Goal: Task Accomplishment & Management: Complete application form

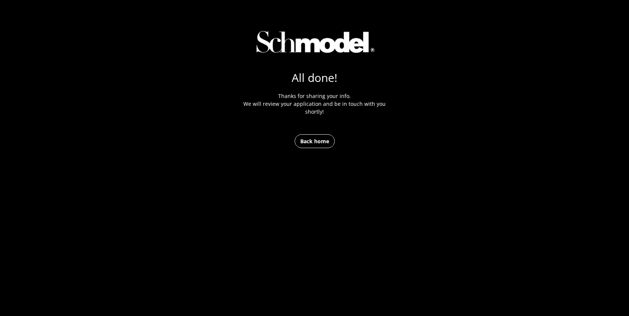
click at [301, 143] on link "Back home" at bounding box center [315, 141] width 40 height 14
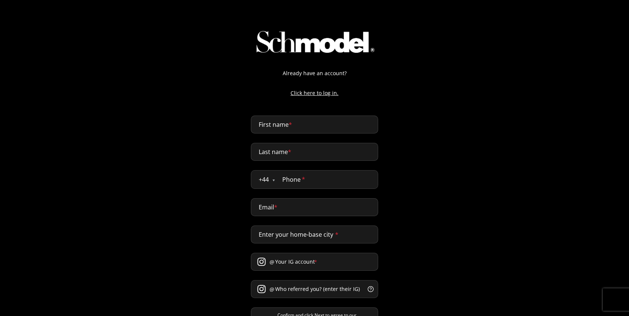
select select "GB"
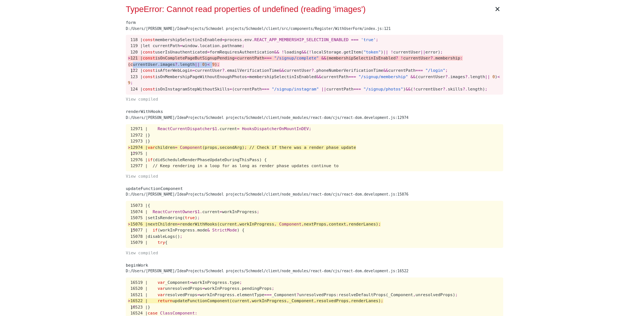
drag, startPoint x: 130, startPoint y: 64, endPoint x: 210, endPoint y: 62, distance: 79.8
click at [210, 62] on span "> 121 | const isOnCompletePageButSignupPending = currentPath === "/signup/compl…" at bounding box center [295, 61] width 335 height 11
click at [176, 58] on span "isOnCompletePageButSignupPending" at bounding box center [194, 58] width 79 height 5
copy span "isOnCompletePageButSignupPending"
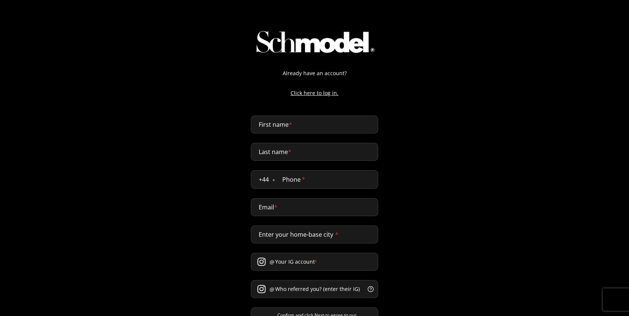
select select "GB"
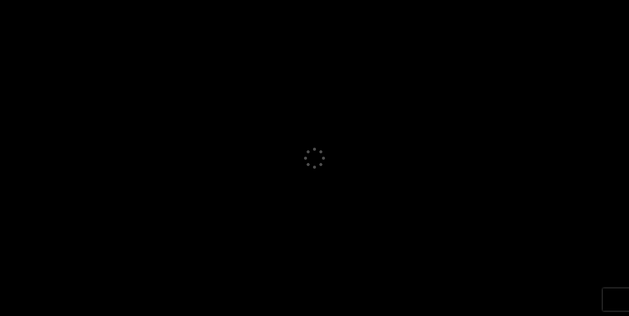
select select "GB"
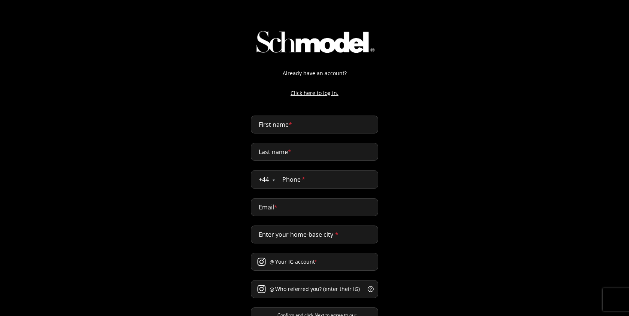
select select "GB"
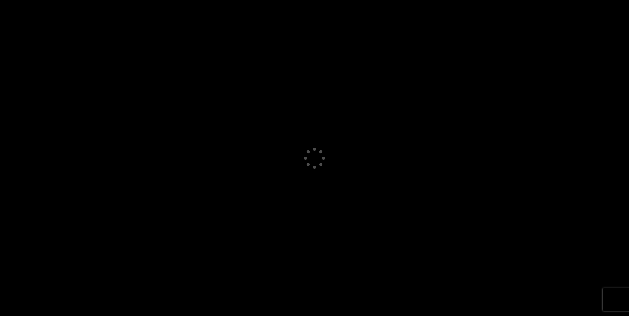
select select "GB"
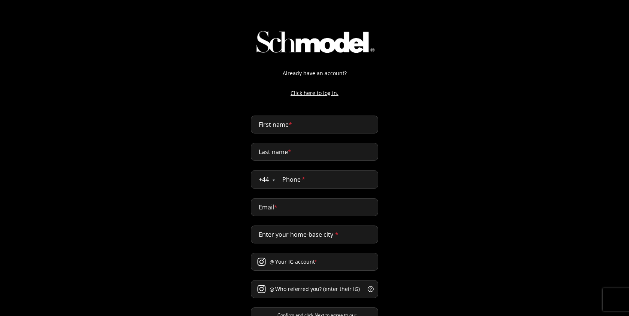
click at [295, 117] on input "First name *" at bounding box center [314, 125] width 127 height 18
type input "abdellah"
type input "naji"
type input "0611432170"
type input "abdellah@providence.pw"
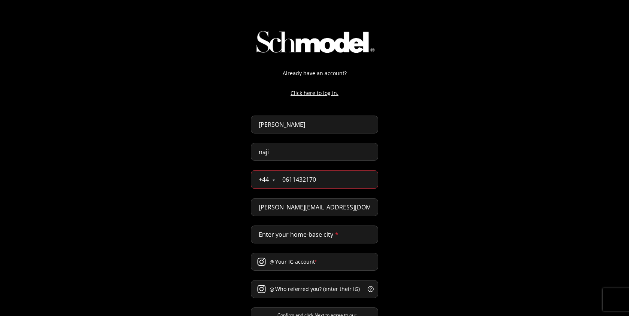
click at [299, 180] on input "0611432170" at bounding box center [326, 180] width 103 height 18
type input "07777 777888"
click at [304, 208] on input "abdellah@providence.pw" at bounding box center [314, 207] width 127 height 18
click at [281, 209] on input "abdellah@providence.pw" at bounding box center [314, 207] width 127 height 18
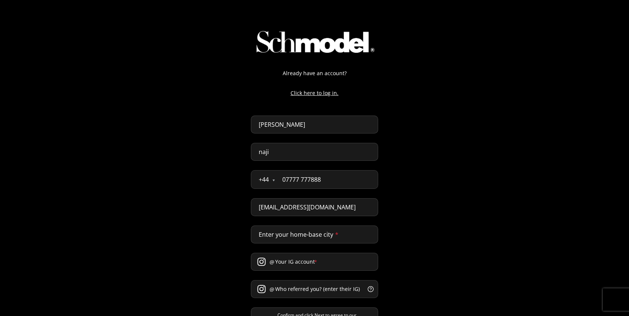
type input "abdellah+test123@providence.pw"
click at [399, 166] on div "Already have an account? Click here to log in. abdellah naji + 44 Åland Islands…" at bounding box center [314, 188] width 629 height 376
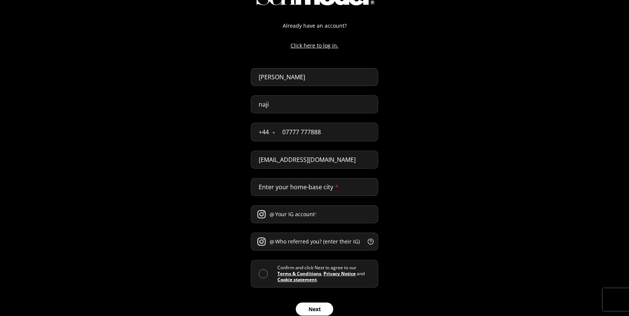
scroll to position [60, 0]
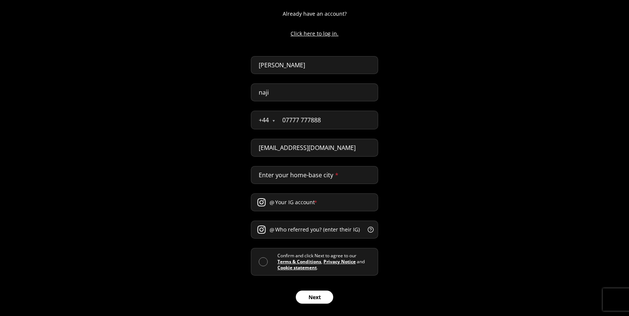
click at [288, 176] on input "Enter your home-base city *" at bounding box center [314, 175] width 127 height 18
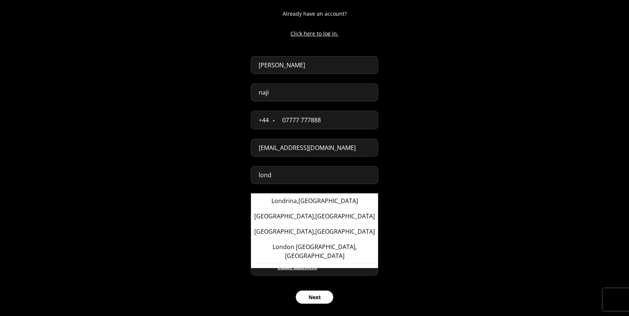
type input "London, United Kingdom"
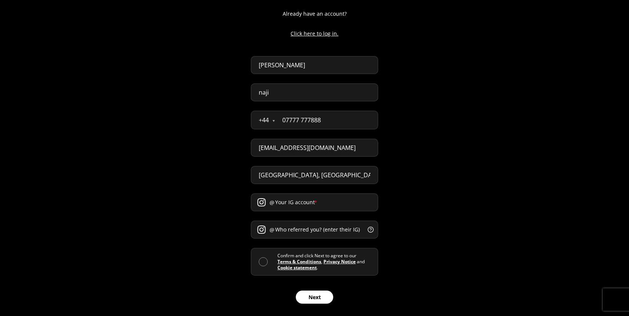
click at [286, 205] on input "Your IG account *" at bounding box center [314, 203] width 127 height 18
type input "t"
type input "dennis"
type input "framcesca"
click at [295, 203] on input "dennis" at bounding box center [314, 203] width 127 height 18
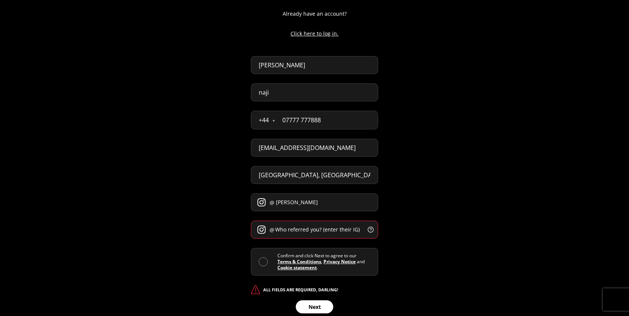
paste input "framcesca"
drag, startPoint x: 290, startPoint y: 201, endPoint x: 268, endPoint y: 200, distance: 22.1
click at [268, 200] on div "@ dennisframcesca" at bounding box center [314, 203] width 127 height 18
type input "framcesca"
click at [303, 232] on input "Who referred you? (enter their IG) *" at bounding box center [314, 230] width 127 height 18
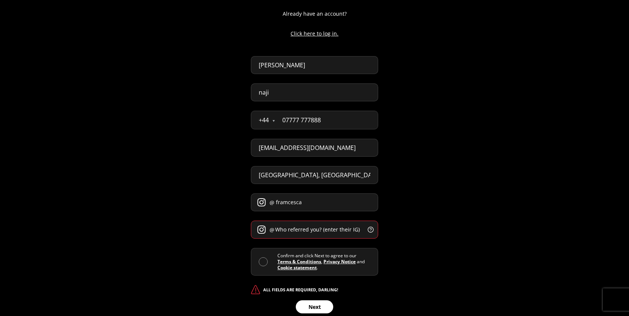
paste input "dennis"
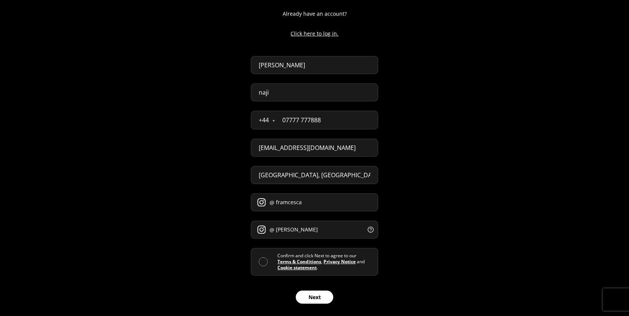
type input "dennis"
click at [255, 265] on div "Confirm and click Next to agree to our Terms & Conditions , Privacy Notice and …" at bounding box center [314, 262] width 127 height 28
click at [264, 261] on span at bounding box center [263, 262] width 9 height 9
click at [277, 262] on input "checkbox" at bounding box center [277, 262] width 0 height 0
click at [314, 298] on button "Next" at bounding box center [314, 297] width 37 height 13
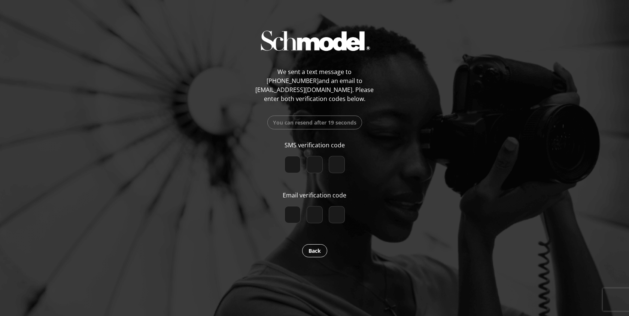
paste input "3"
type input "3"
type input "9"
type input "7"
checkbox input "true"
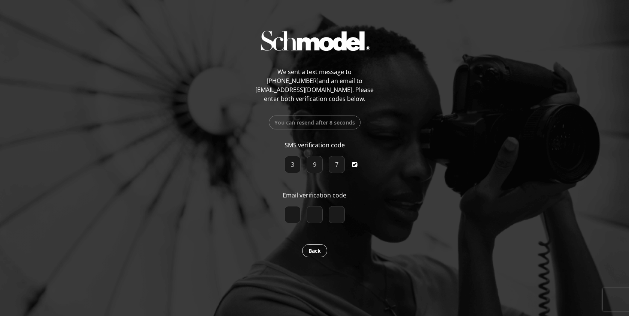
click at [286, 205] on div at bounding box center [315, 213] width 120 height 27
click at [286, 211] on input "number" at bounding box center [293, 214] width 16 height 17
paste input "9"
type input "9"
type input "5"
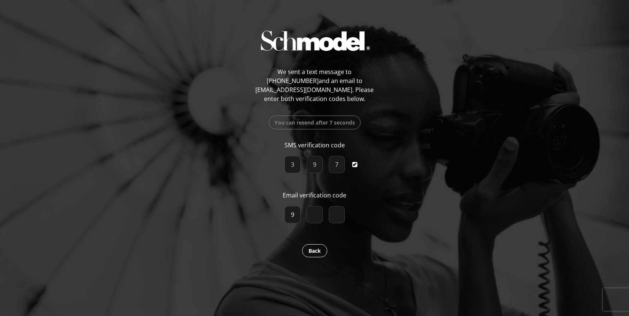
type input "4"
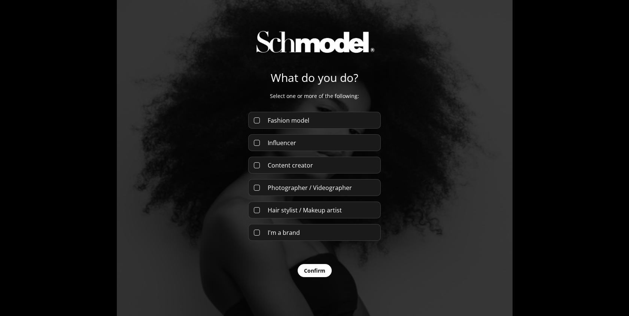
click at [296, 114] on div "Fashion model" at bounding box center [314, 120] width 133 height 17
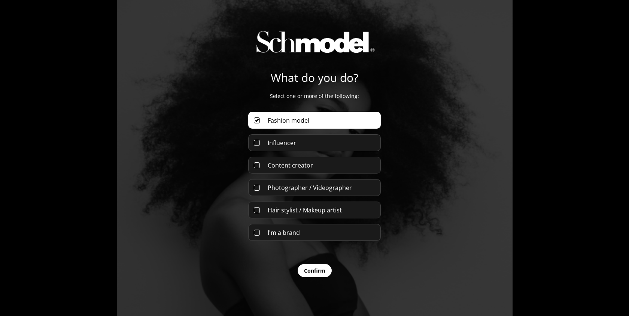
click at [295, 142] on span "Influencer" at bounding box center [282, 143] width 28 height 8
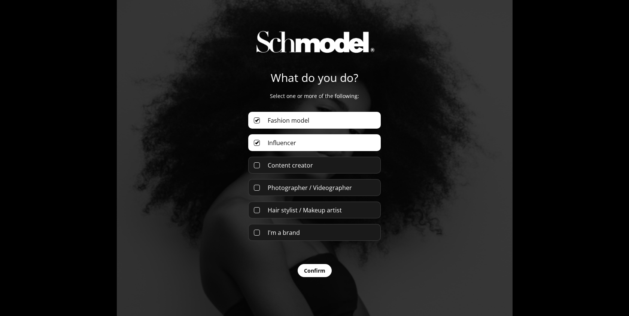
click at [307, 276] on button "Confirm" at bounding box center [315, 270] width 34 height 13
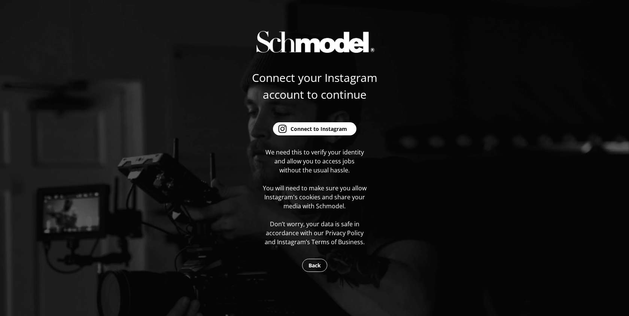
click at [296, 127] on div "Connect to Instagram" at bounding box center [319, 129] width 57 height 8
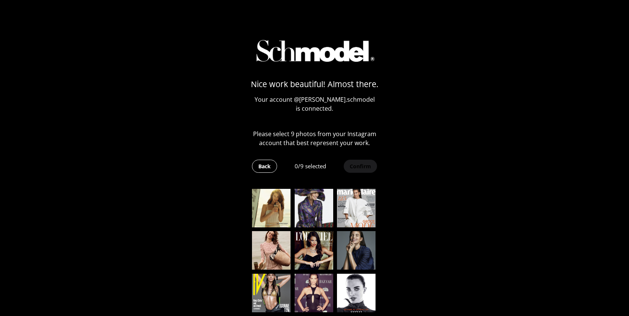
click at [270, 222] on img at bounding box center [271, 208] width 39 height 39
click at [314, 211] on img at bounding box center [314, 208] width 39 height 39
click at [342, 212] on img at bounding box center [356, 208] width 39 height 39
click at [342, 256] on img at bounding box center [356, 250] width 39 height 39
click at [311, 256] on img at bounding box center [314, 250] width 39 height 39
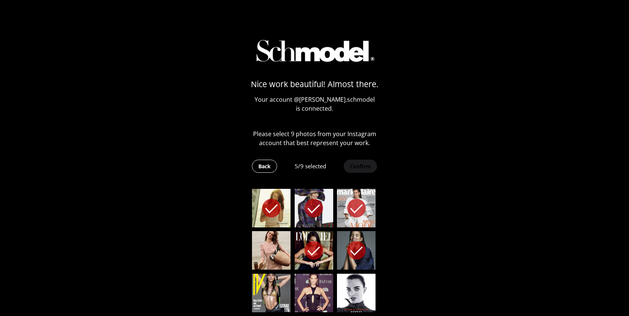
click at [274, 259] on img at bounding box center [271, 250] width 39 height 39
click at [271, 288] on img at bounding box center [271, 293] width 39 height 39
click at [315, 288] on img at bounding box center [314, 293] width 39 height 39
click at [342, 286] on img at bounding box center [356, 293] width 39 height 39
click at [358, 165] on button "Confirm" at bounding box center [360, 166] width 34 height 13
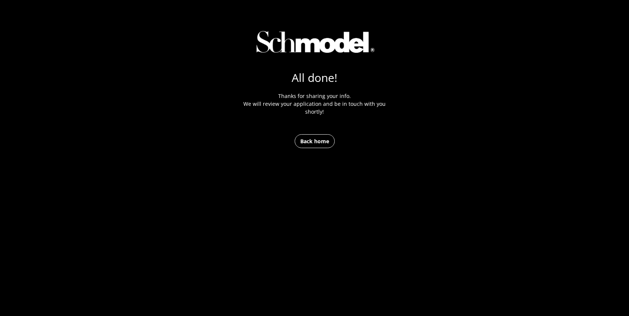
click at [313, 139] on link "Back home" at bounding box center [315, 141] width 40 height 14
